Goal: Find specific page/section

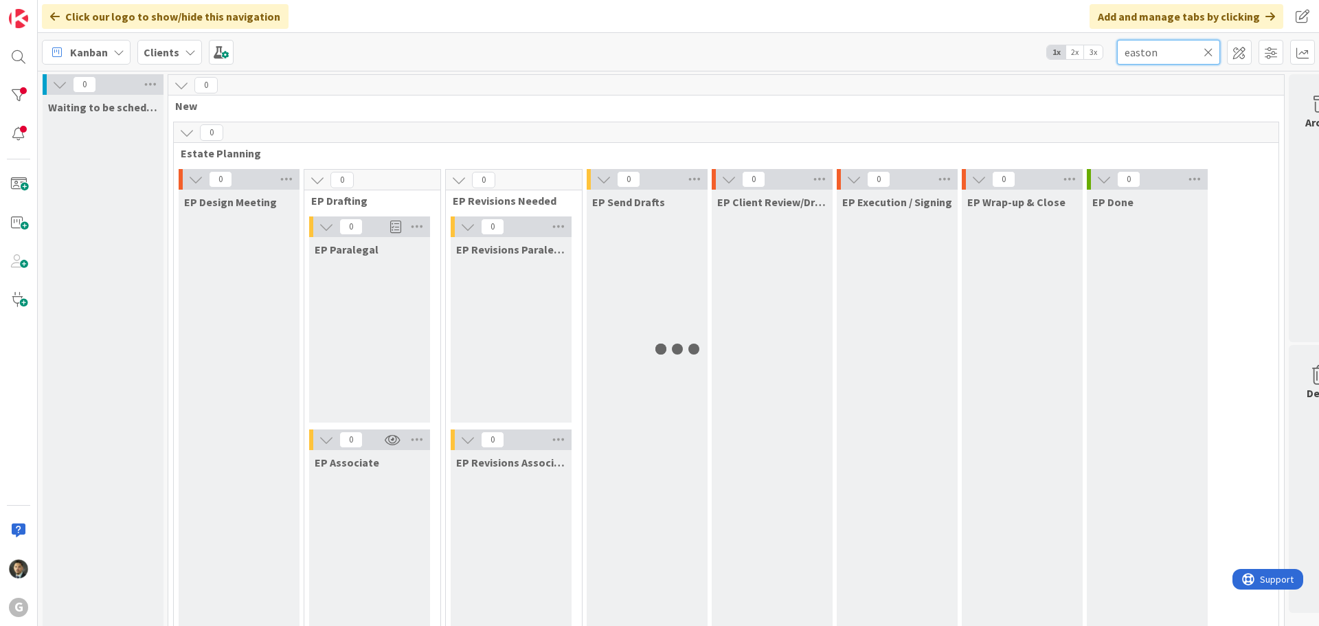
drag, startPoint x: 1164, startPoint y: 47, endPoint x: 1019, endPoint y: 50, distance: 144.9
click at [1019, 50] on div "Kanban Clients 1x 2x 3x easton" at bounding box center [678, 52] width 1281 height 38
type input "aimetti"
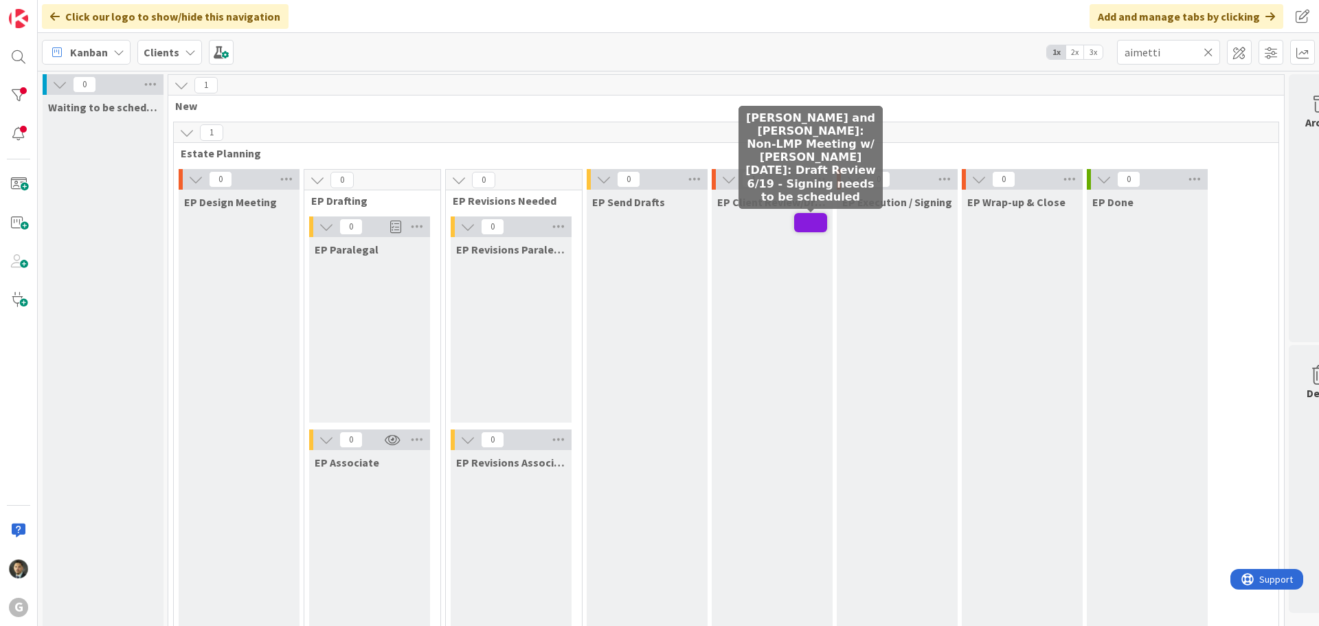
click at [811, 227] on span at bounding box center [810, 222] width 33 height 19
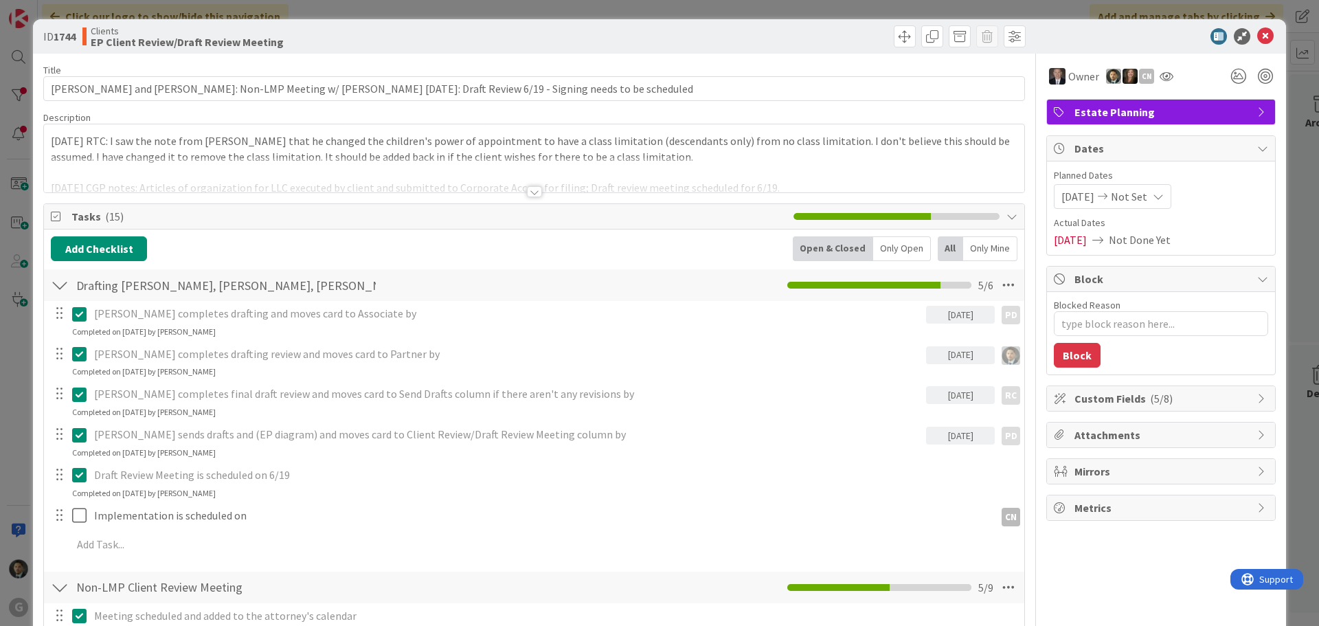
type textarea "x"
click at [527, 193] on div at bounding box center [534, 191] width 15 height 11
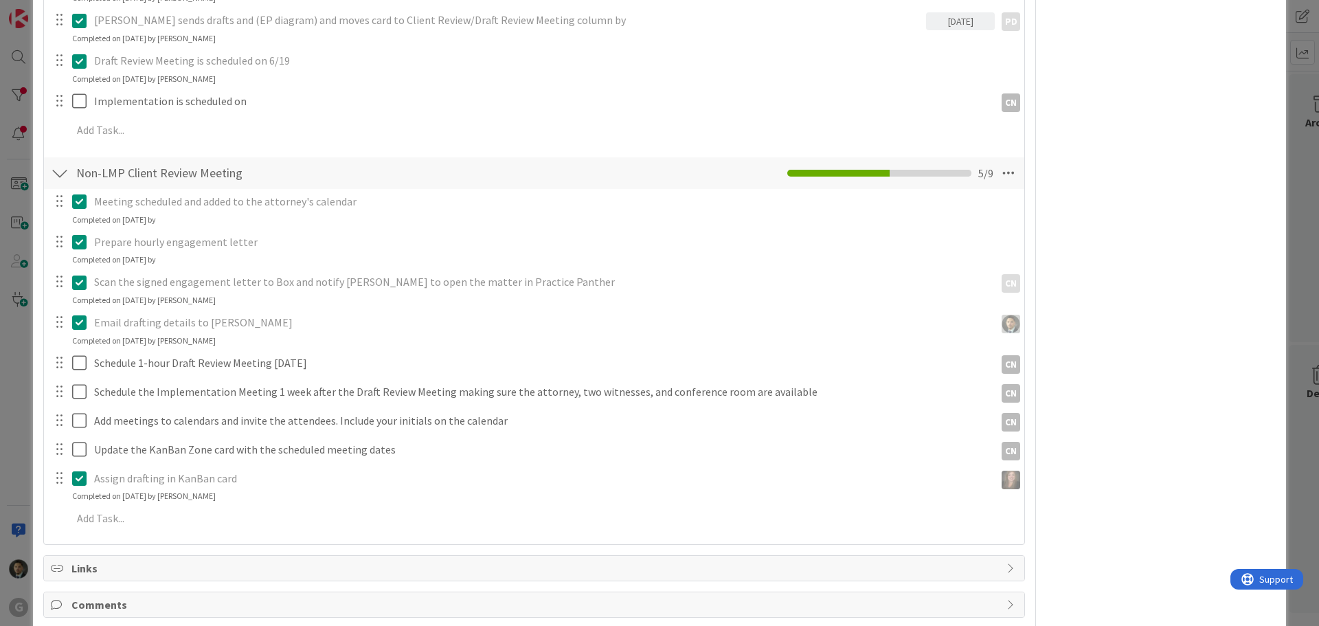
scroll to position [412, 0]
